Goal: Check status: Check status

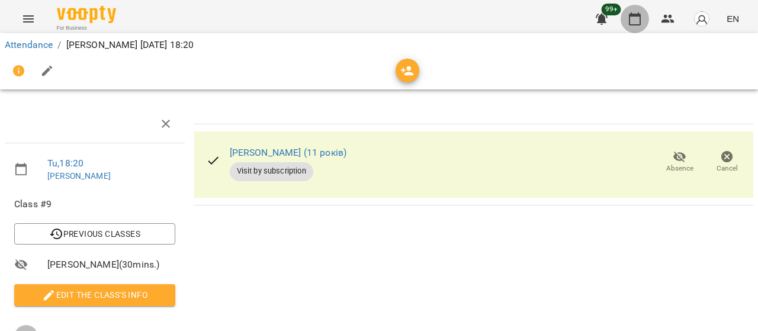
click at [637, 23] on icon "button" at bounding box center [635, 19] width 14 height 14
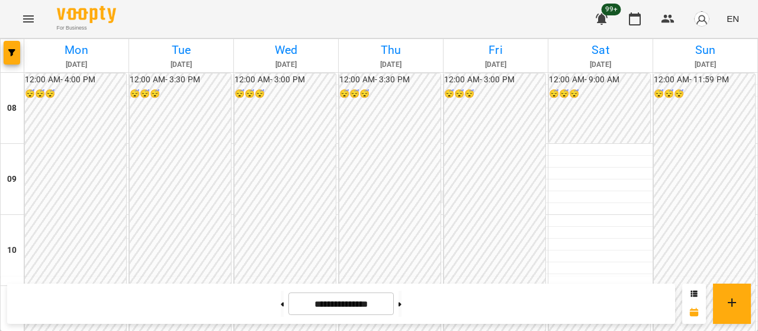
scroll to position [535, 0]
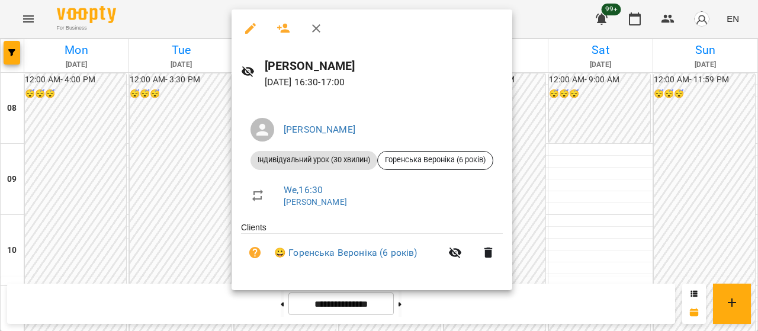
click at [313, 30] on icon "button" at bounding box center [316, 28] width 8 height 8
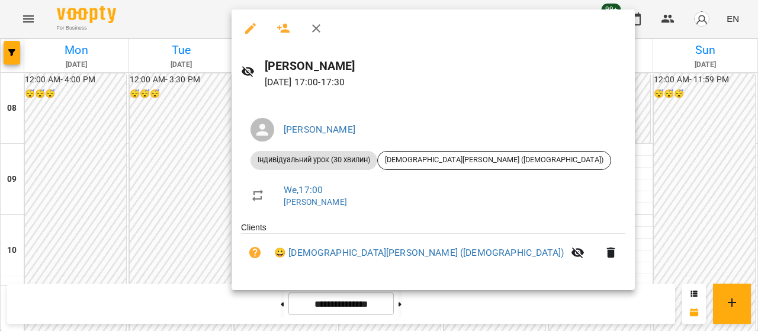
click at [309, 20] on button "button" at bounding box center [316, 28] width 28 height 28
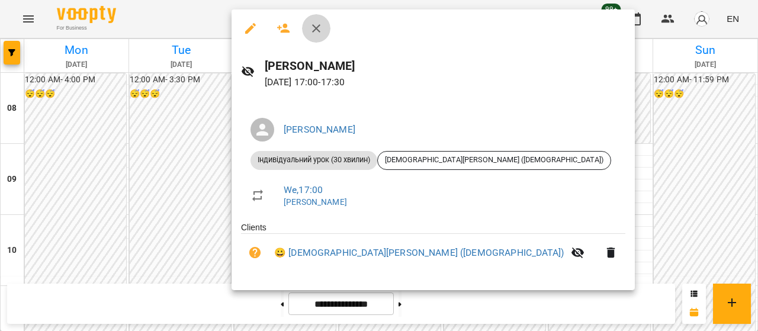
click at [319, 29] on icon "button" at bounding box center [316, 28] width 14 height 14
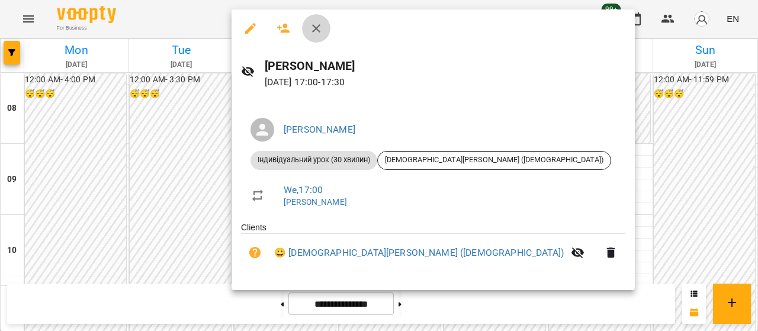
click at [313, 24] on icon "button" at bounding box center [316, 28] width 14 height 14
